Goal: Task Accomplishment & Management: Use online tool/utility

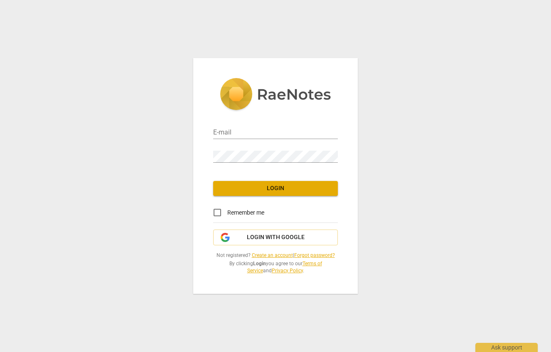
type input "[EMAIL_ADDRESS][DOMAIN_NAME]"
click at [260, 188] on span "Login" at bounding box center [275, 188] width 111 height 8
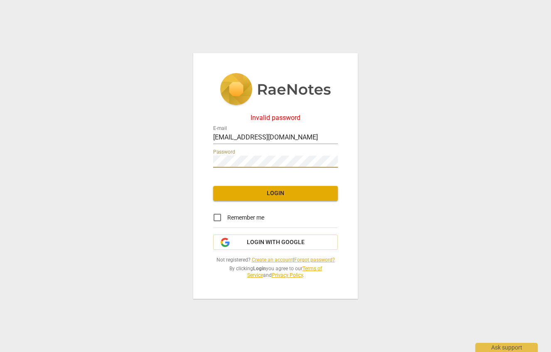
click at [207, 152] on div "Invalid password E-mail [EMAIL_ADDRESS][DOMAIN_NAME] Password Login Remember me…" at bounding box center [275, 176] width 164 height 246
click at [269, 200] on button "Login" at bounding box center [275, 193] width 125 height 15
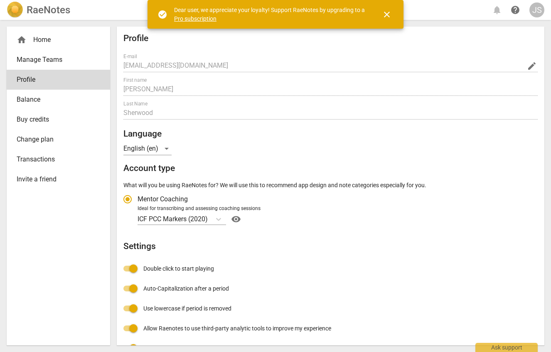
radio input "false"
click at [40, 42] on div "home Home" at bounding box center [55, 40] width 77 height 10
radio input "false"
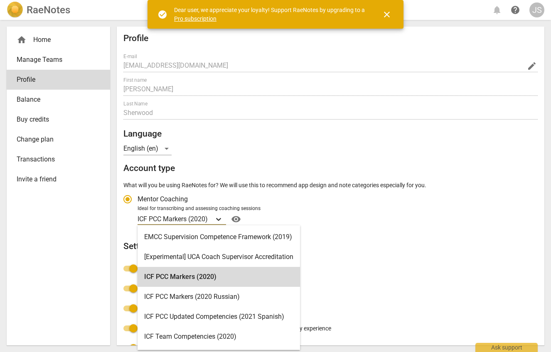
click at [221, 220] on icon "Account type" at bounding box center [218, 219] width 8 height 8
click at [0, 0] on input "Ideal for transcribing and assessing coaching sessions ICF PCC Markers (2020) s…" at bounding box center [0, 0] width 0 height 0
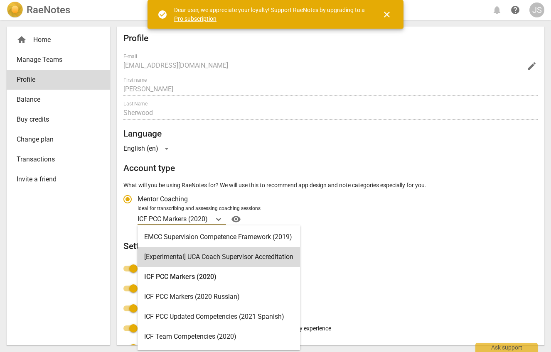
click at [356, 253] on div "Profile E-mail [EMAIL_ADDRESS][DOMAIN_NAME] edit First name [PERSON_NAME] Last …" at bounding box center [330, 215] width 414 height 365
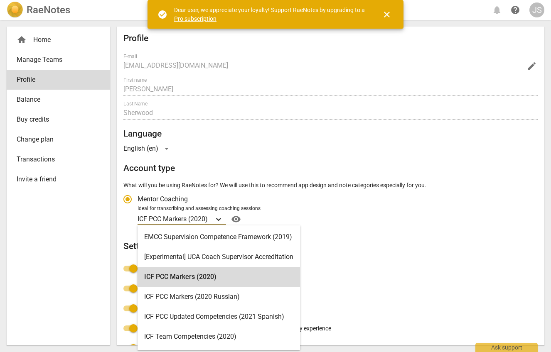
click at [221, 218] on icon "Account type" at bounding box center [218, 219] width 8 height 8
click at [0, 0] on input "Ideal for transcribing and assessing coaching sessions ICF PCC Markers (2020) s…" at bounding box center [0, 0] width 0 height 0
click at [417, 243] on h2 "Settings" at bounding box center [330, 246] width 414 height 10
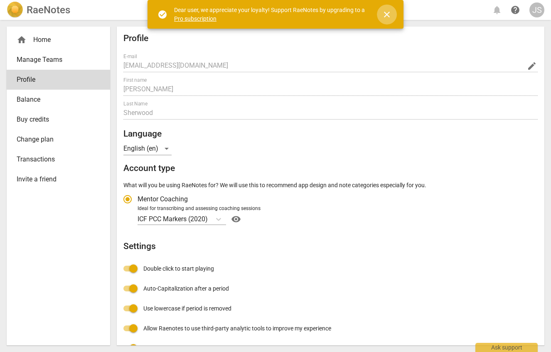
click at [387, 16] on span "close" at bounding box center [387, 15] width 10 height 10
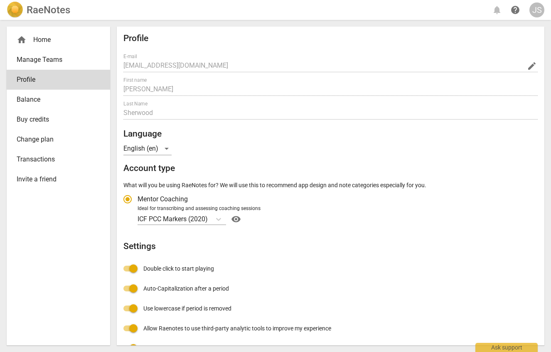
click at [43, 40] on div "home Home" at bounding box center [55, 40] width 77 height 10
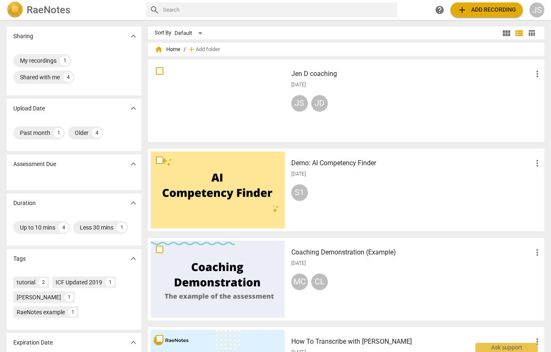
click at [483, 10] on span "add Add recording" at bounding box center [486, 10] width 59 height 10
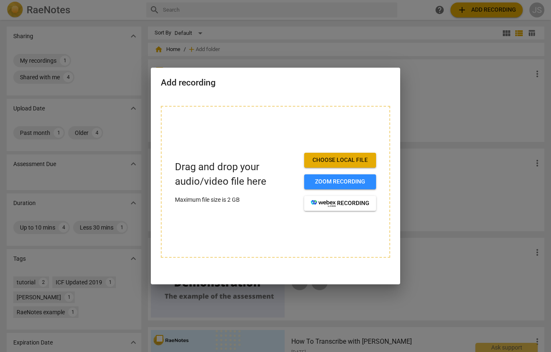
click at [326, 163] on span "Choose local file" at bounding box center [340, 160] width 59 height 8
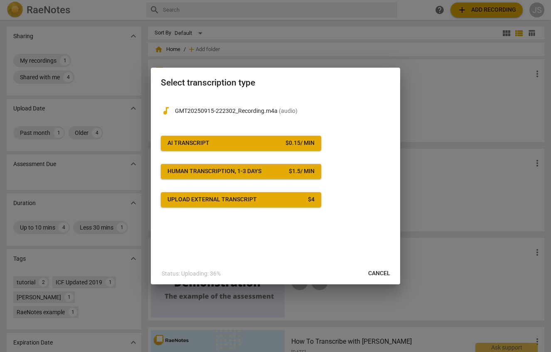
click at [379, 272] on span "Cancel" at bounding box center [379, 274] width 22 height 8
click at [377, 272] on span "Cancel" at bounding box center [379, 274] width 22 height 8
